Goal: Information Seeking & Learning: Compare options

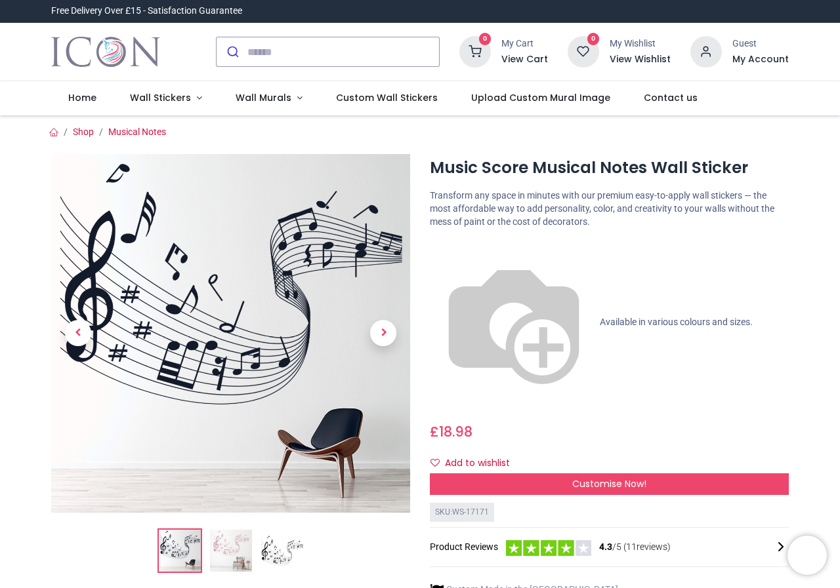
click at [235, 552] on img at bounding box center [231, 551] width 42 height 42
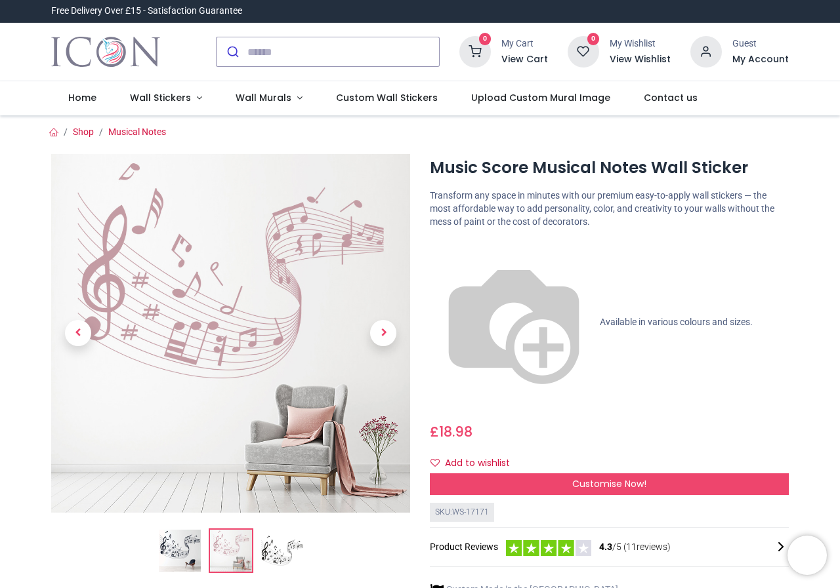
click at [266, 550] on img at bounding box center [282, 551] width 42 height 42
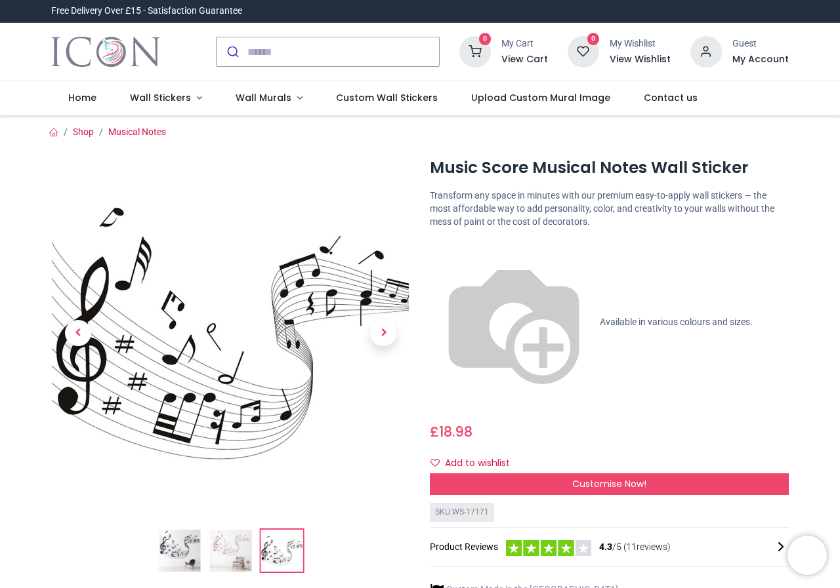
click at [182, 556] on img at bounding box center [179, 551] width 42 height 42
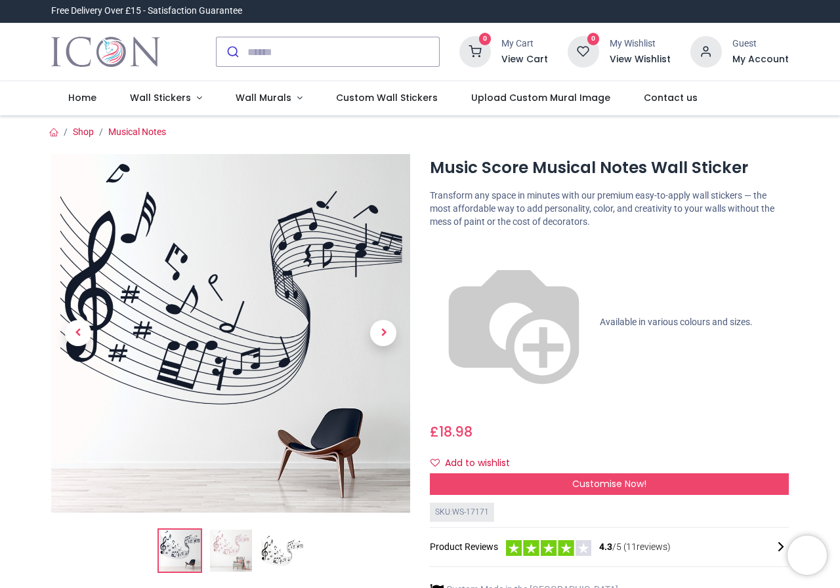
click at [266, 559] on img at bounding box center [282, 551] width 42 height 42
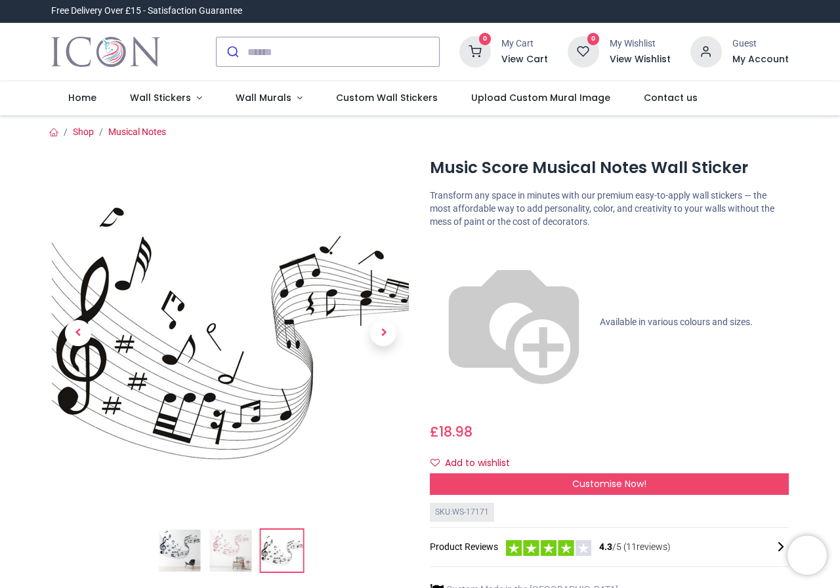
click at [220, 541] on img at bounding box center [230, 551] width 42 height 42
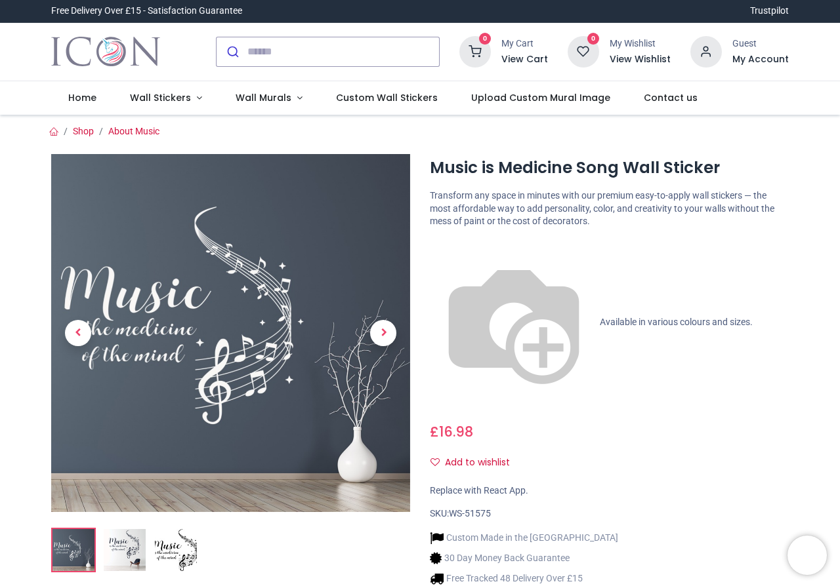
click at [121, 546] on img at bounding box center [125, 550] width 42 height 42
click at [168, 547] on img at bounding box center [176, 550] width 42 height 42
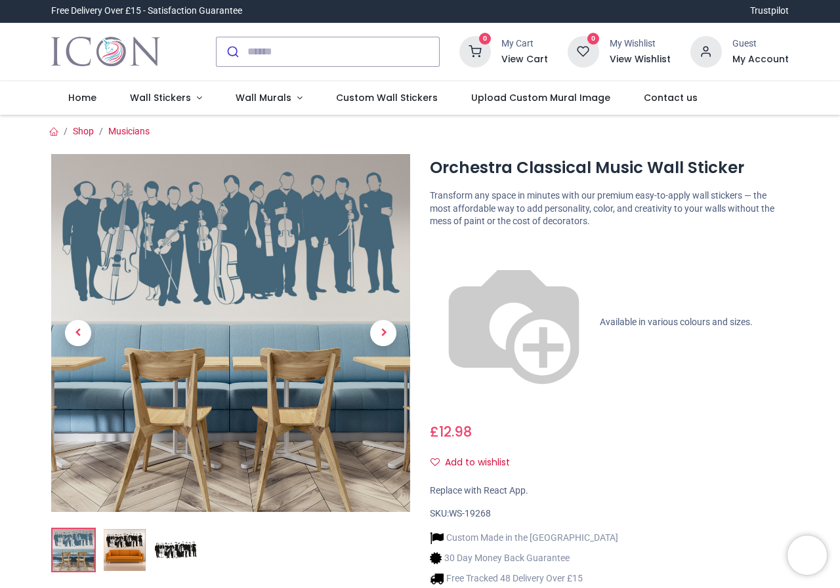
click at [125, 546] on img at bounding box center [125, 550] width 42 height 42
click at [122, 533] on img at bounding box center [125, 550] width 42 height 42
click at [169, 546] on img at bounding box center [176, 550] width 42 height 42
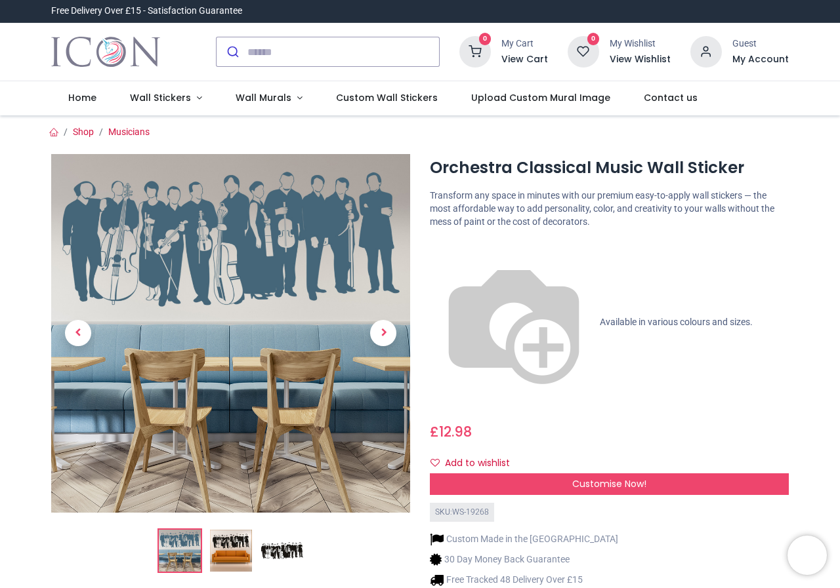
click at [222, 552] on img at bounding box center [231, 551] width 42 height 42
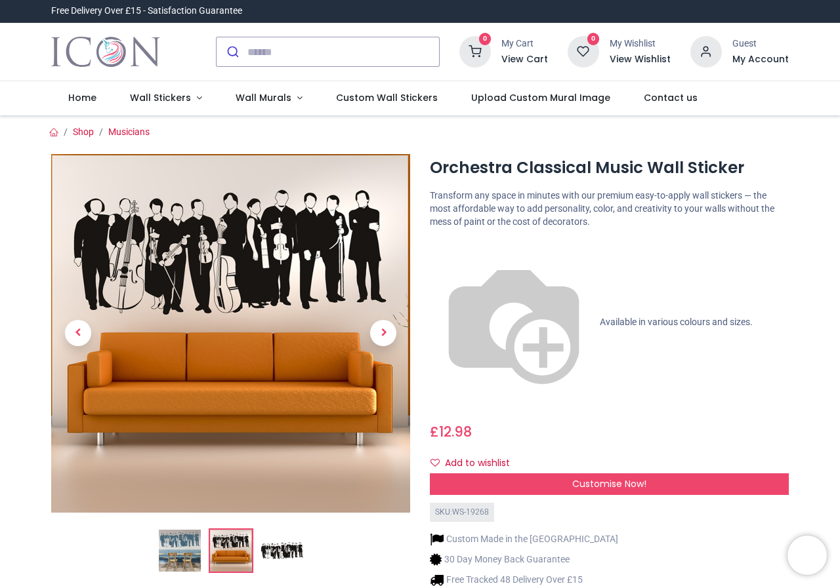
click at [279, 550] on img at bounding box center [282, 551] width 42 height 42
